Goal: Task Accomplishment & Management: Manage account settings

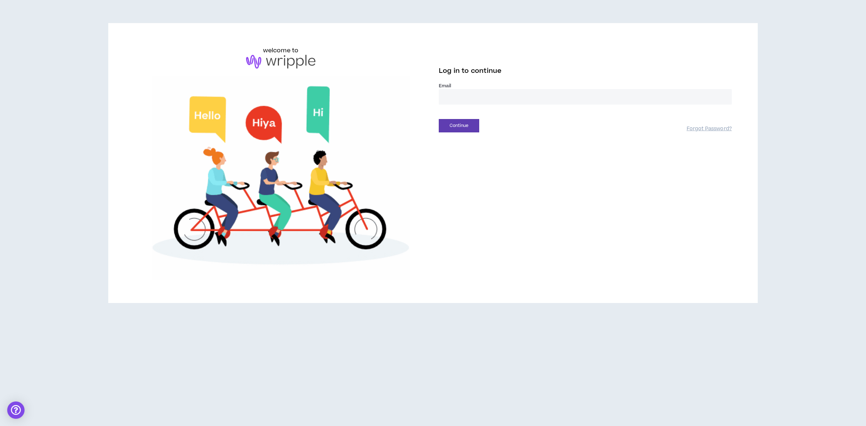
click at [476, 96] on input "email" at bounding box center [585, 97] width 293 height 16
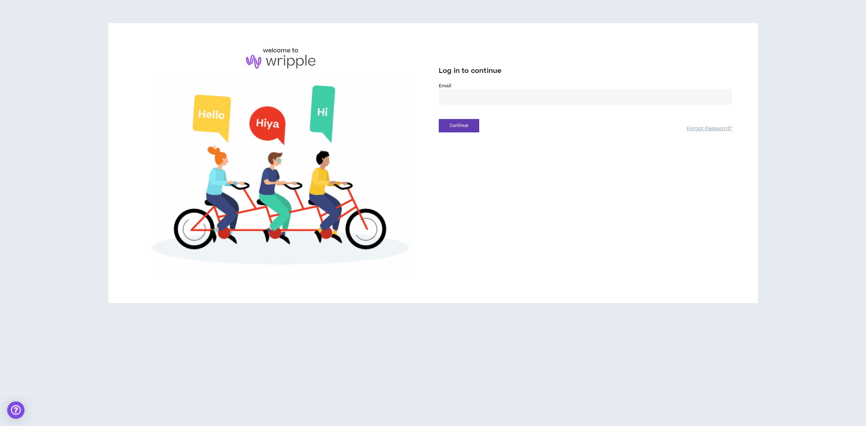
type input "**********"
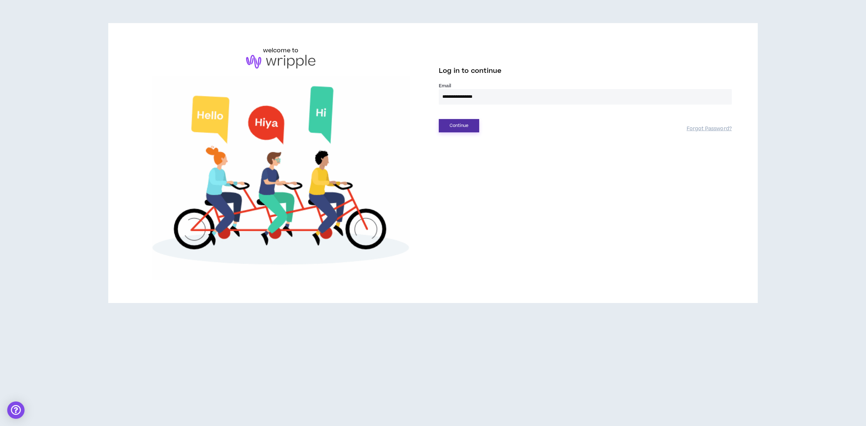
click at [457, 121] on button "Continue" at bounding box center [459, 125] width 40 height 13
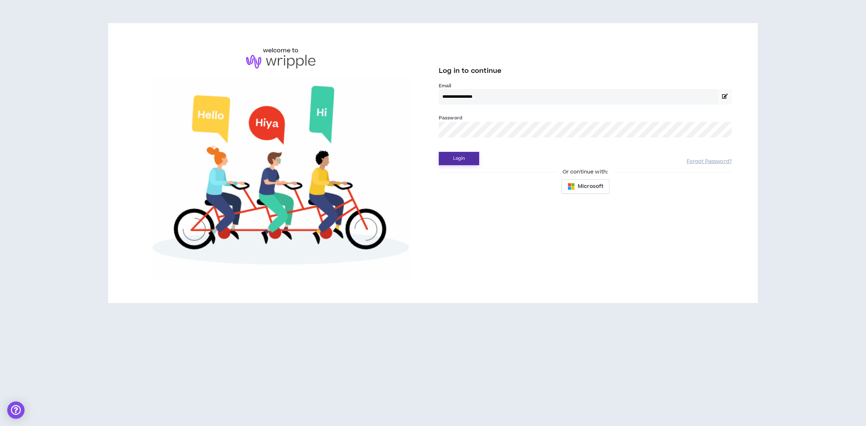
click at [472, 154] on button "Login" at bounding box center [459, 158] width 40 height 13
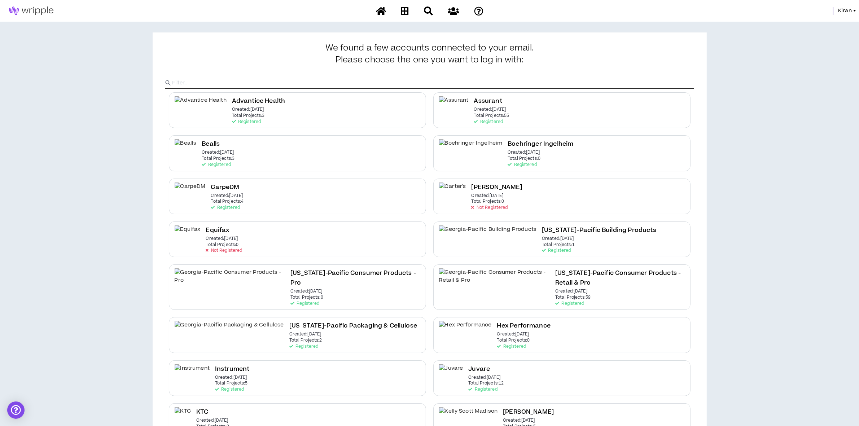
click at [845, 12] on span "Kiran" at bounding box center [845, 11] width 14 height 8
click at [830, 26] on link "System Admin Portal" at bounding box center [822, 24] width 65 height 11
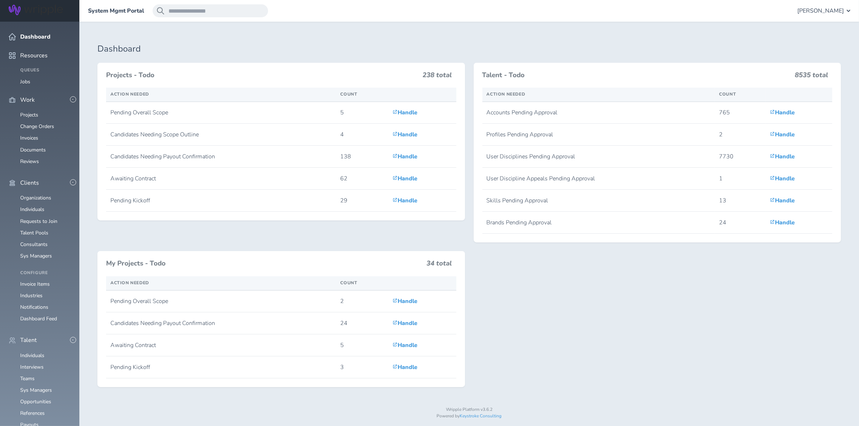
click at [28, 222] on ul "Organizations Individuals Requests to Join Talent Pools Consultants Sys Managers" at bounding box center [40, 227] width 62 height 64
click at [28, 241] on link "Consultants" at bounding box center [33, 244] width 27 height 7
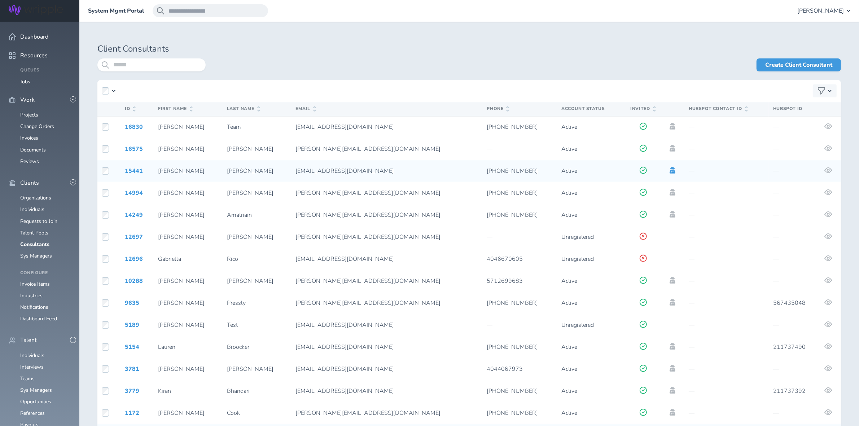
click at [670, 169] on icon at bounding box center [673, 170] width 6 height 6
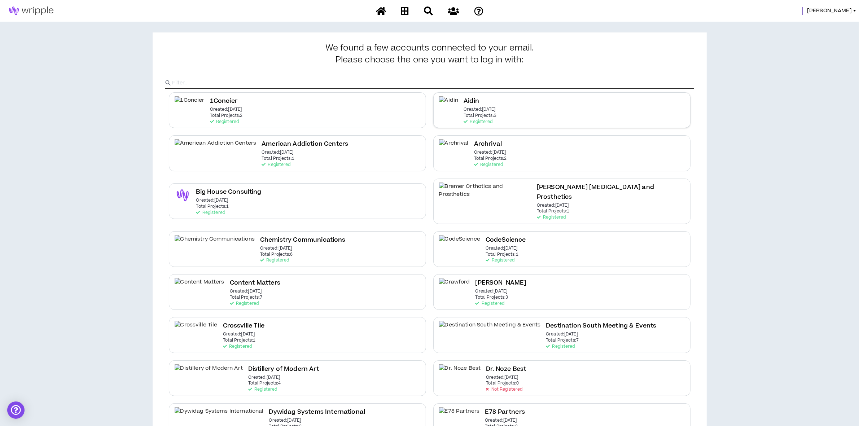
click at [481, 102] on div "Aidin Created: Mar 21 2023 Total Projects: 3 Registered" at bounding box center [480, 110] width 33 height 28
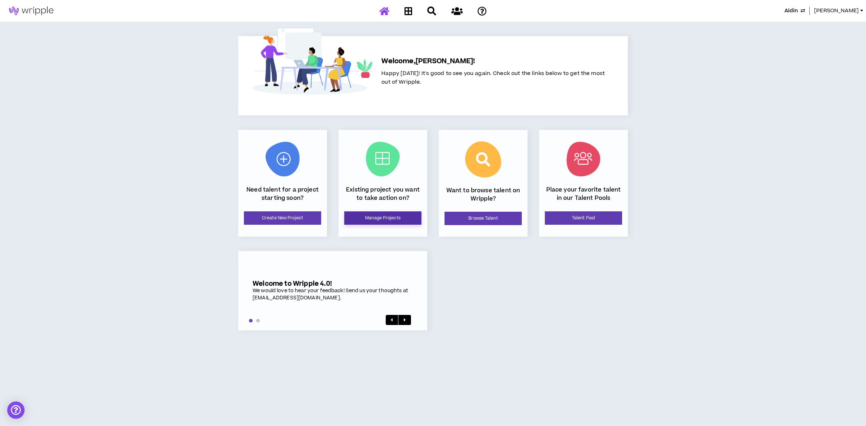
click at [399, 224] on link "Manage Projects" at bounding box center [382, 217] width 77 height 13
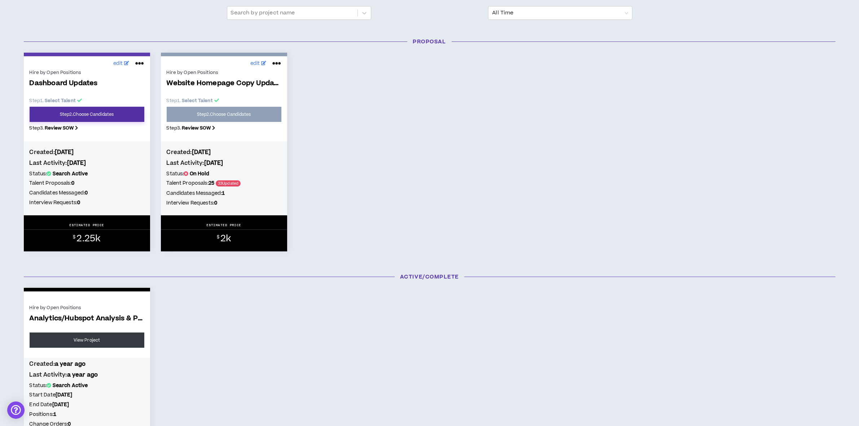
scroll to position [90, 0]
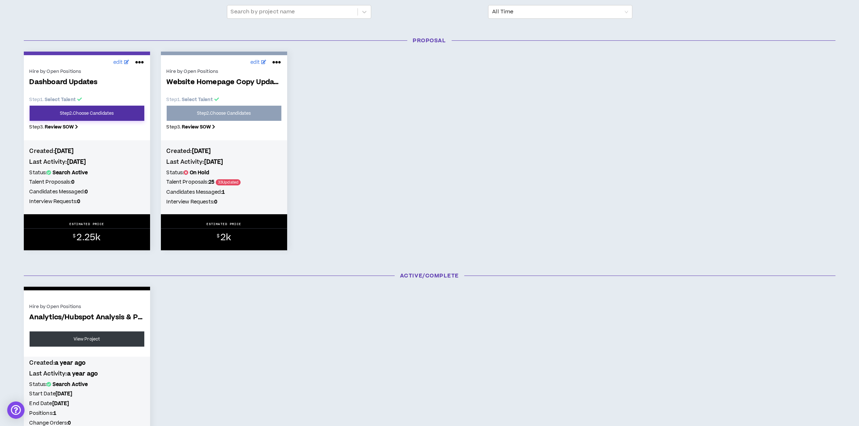
click at [93, 113] on link "Step 2 . Choose Candidates" at bounding box center [87, 113] width 115 height 15
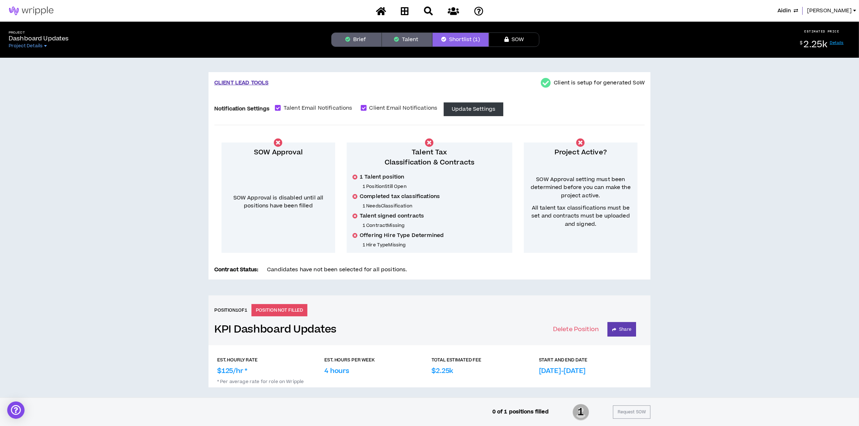
click at [400, 35] on button "Talent" at bounding box center [407, 39] width 51 height 14
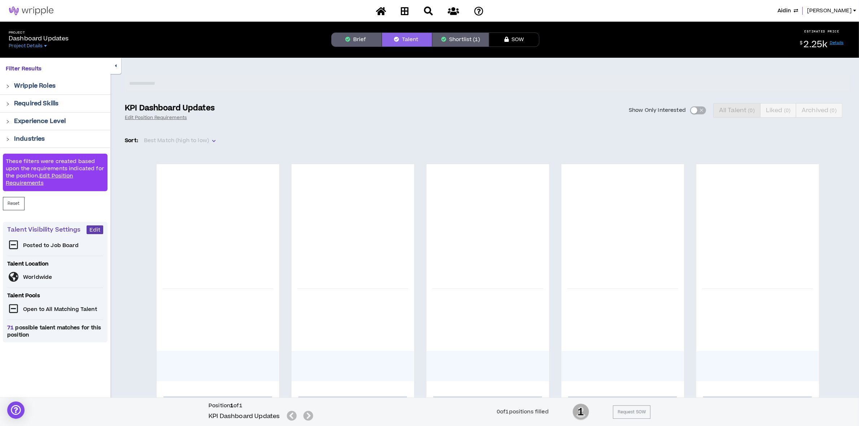
click at [359, 36] on button "Brief" at bounding box center [356, 39] width 51 height 14
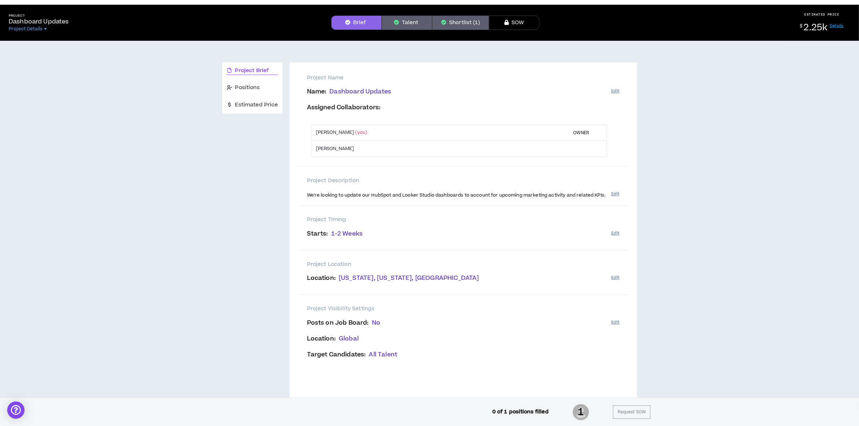
scroll to position [32, 0]
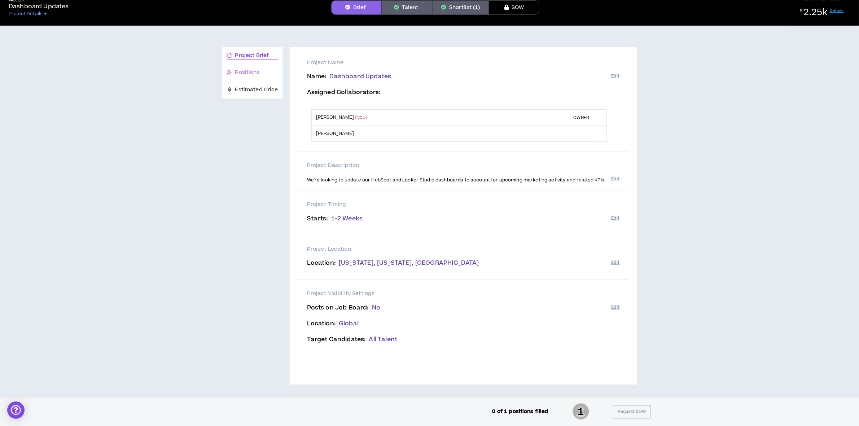
click at [245, 67] on div "Positions" at bounding box center [252, 72] width 60 height 17
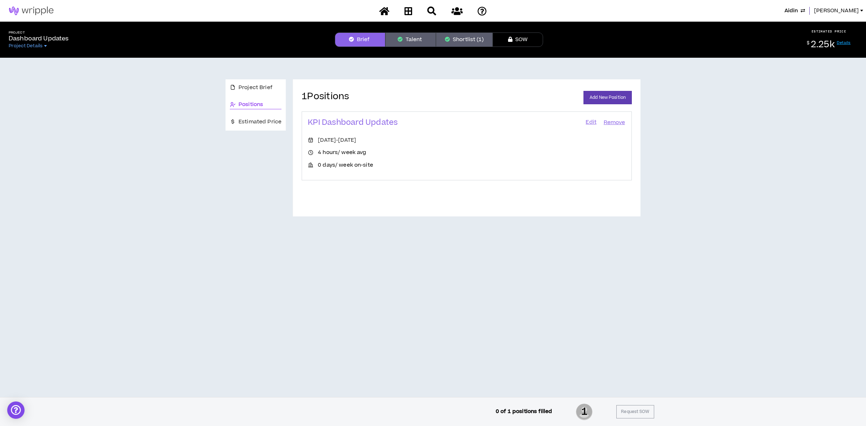
click at [588, 123] on link "Edit" at bounding box center [591, 123] width 12 height 10
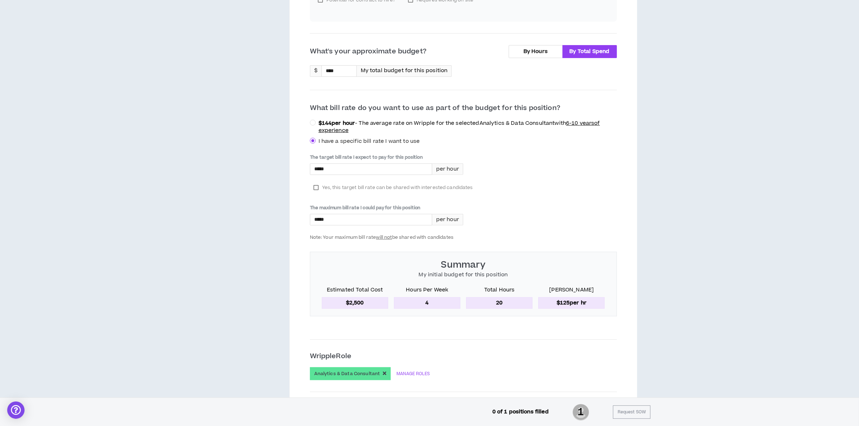
scroll to position [241, 0]
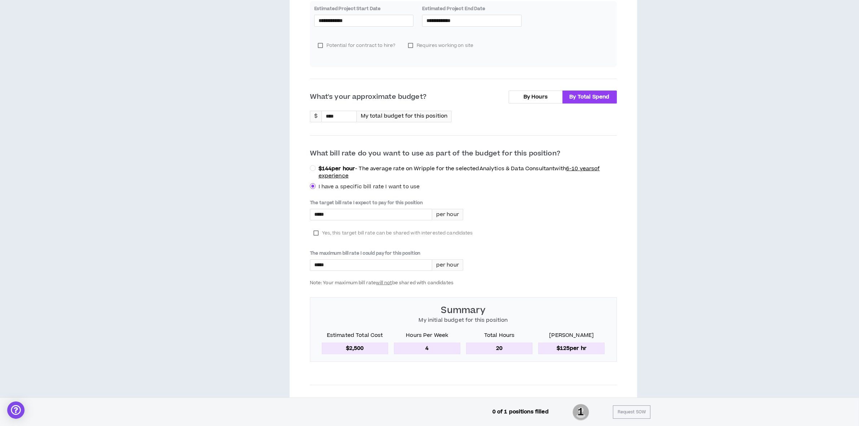
drag, startPoint x: 318, startPoint y: 233, endPoint x: 340, endPoint y: 232, distance: 21.7
click at [318, 233] on label "Yes, this target bill rate can be shared with interested candidates" at bounding box center [393, 233] width 167 height 11
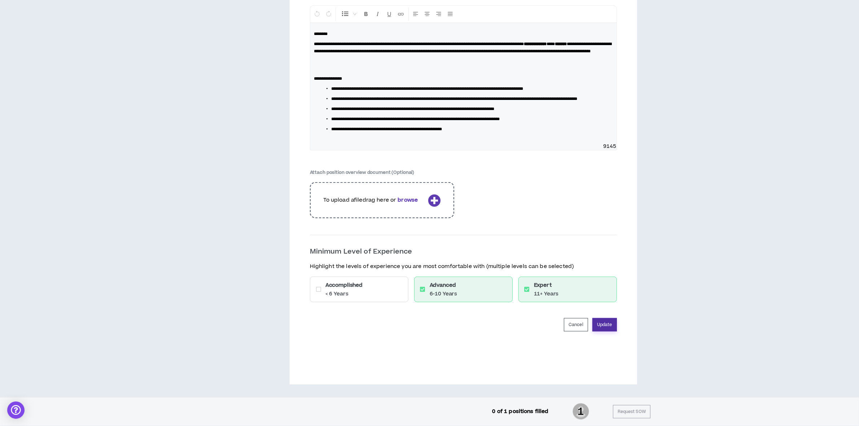
click at [609, 324] on button "Update" at bounding box center [605, 324] width 25 height 13
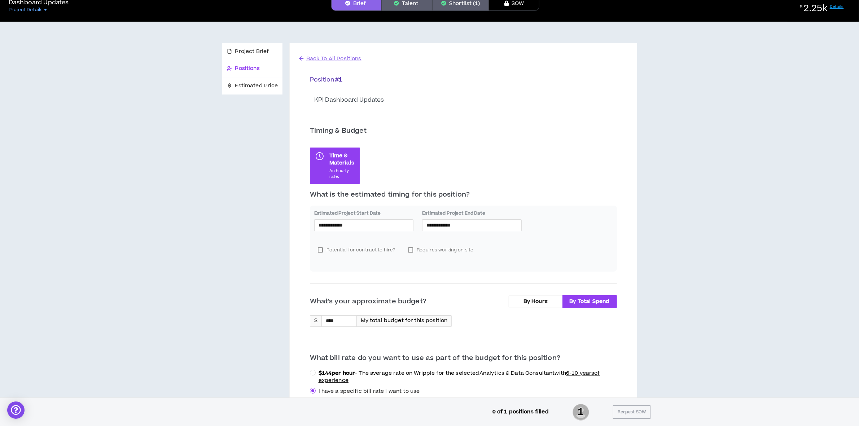
scroll to position [0, 0]
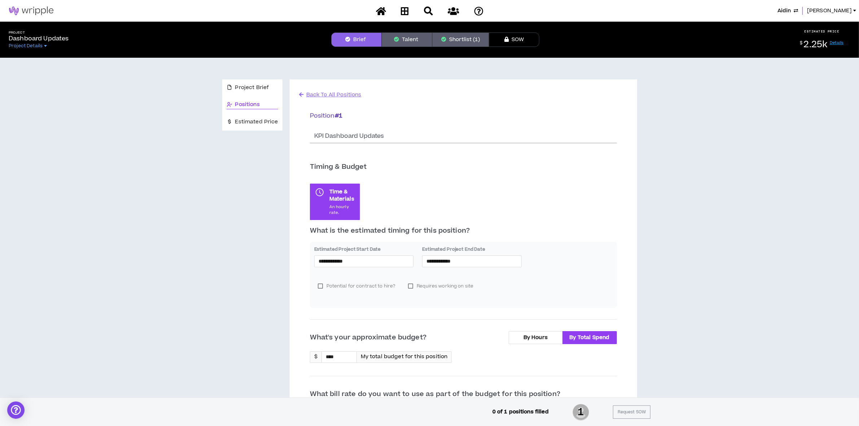
click at [839, 15] on div "Aidin Angie" at bounding box center [429, 11] width 859 height 22
click at [842, 11] on span "Angie" at bounding box center [829, 11] width 45 height 8
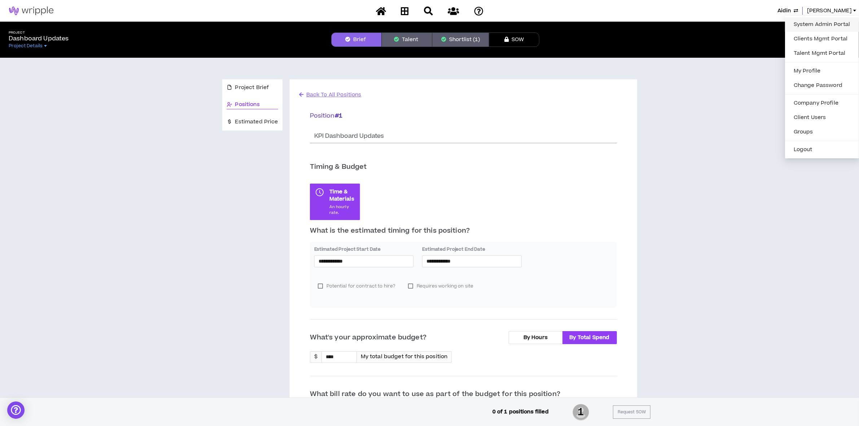
click at [825, 19] on link "System Admin Portal" at bounding box center [822, 24] width 65 height 11
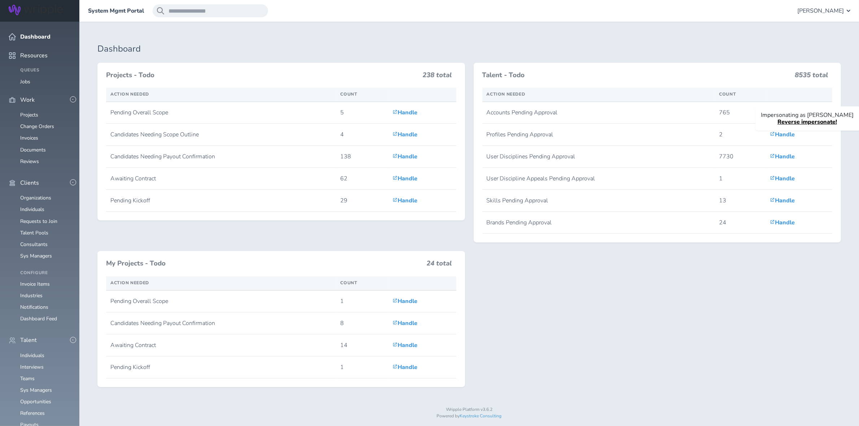
click at [32, 352] on link "Individuals" at bounding box center [32, 355] width 24 height 7
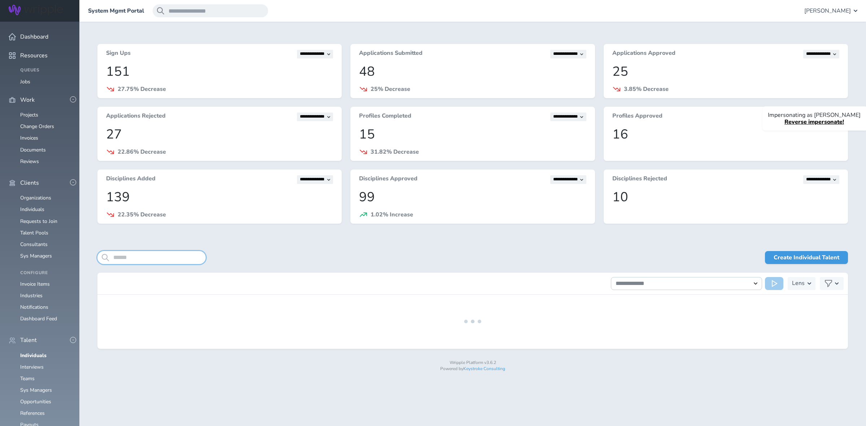
click at [137, 257] on input "search" at bounding box center [151, 257] width 108 height 13
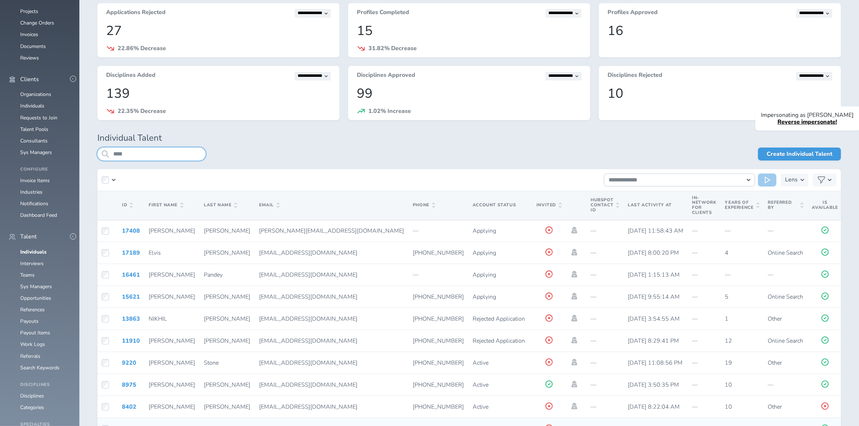
scroll to position [197, 0]
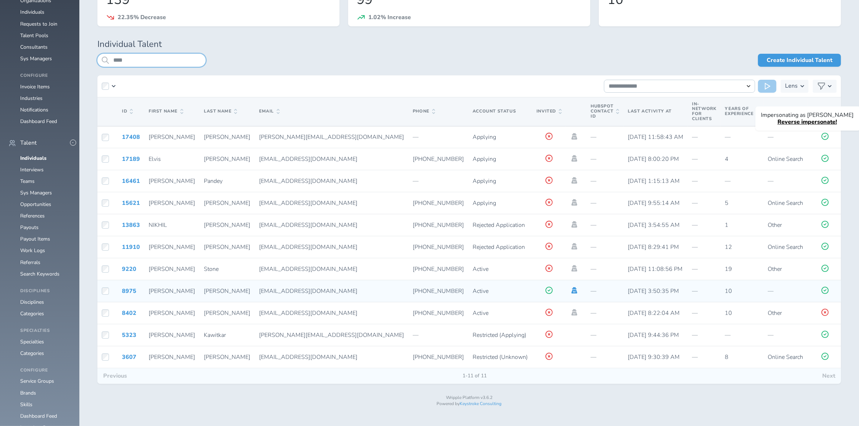
type input "****"
click at [572, 291] on icon at bounding box center [575, 290] width 6 height 6
